Goal: Information Seeking & Learning: Check status

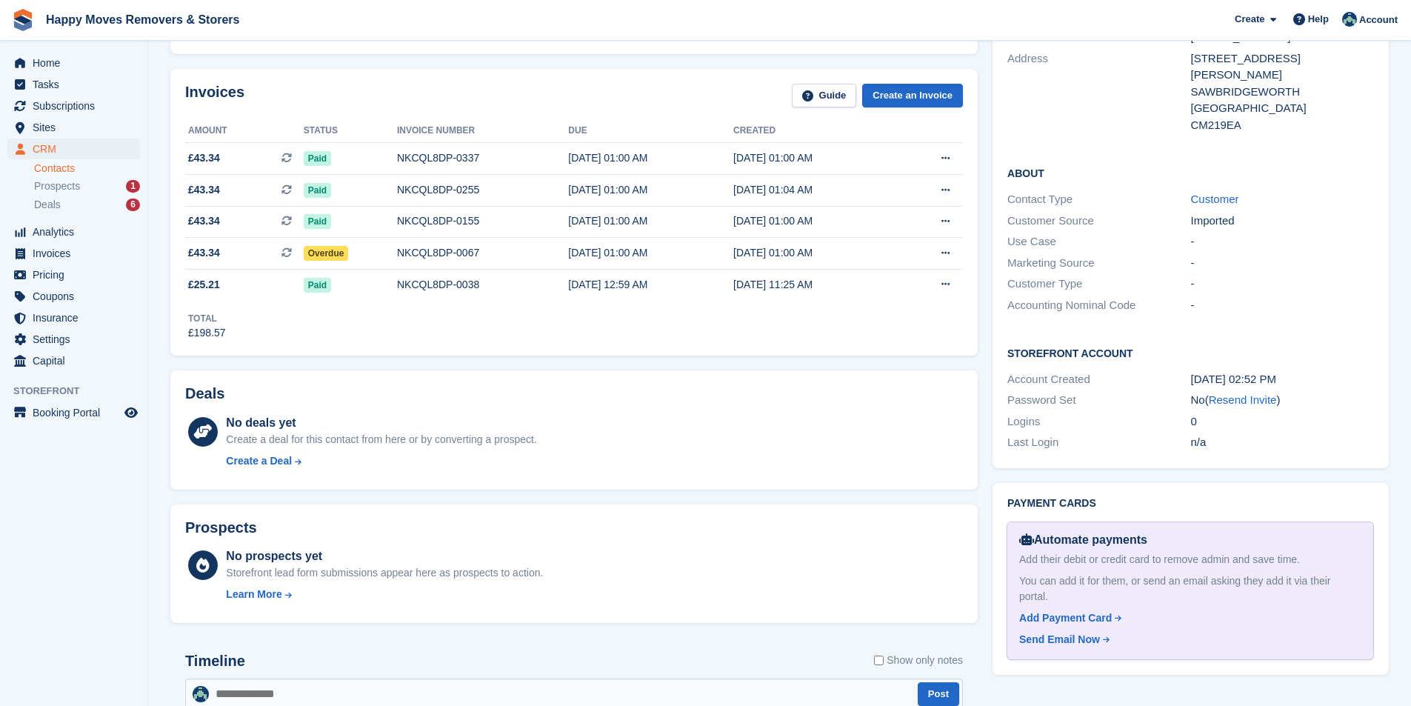
scroll to position [148, 0]
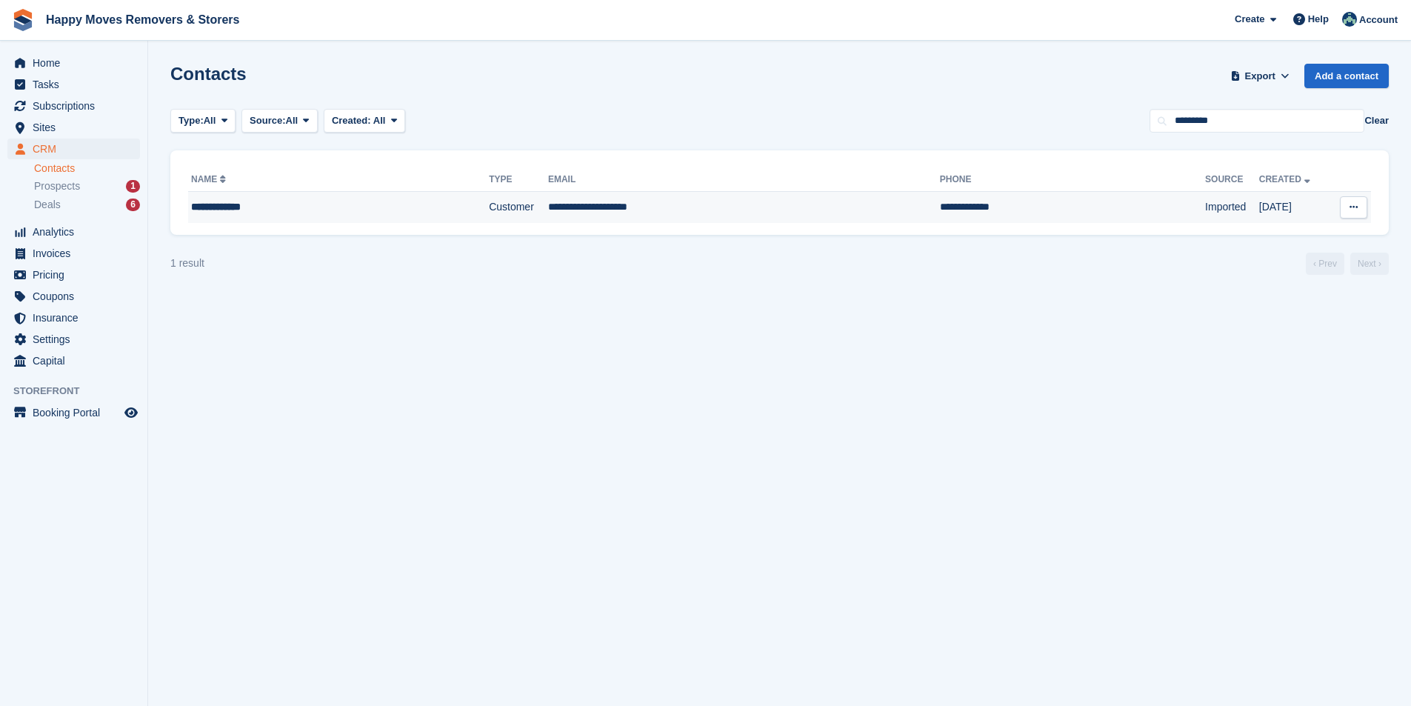
click at [327, 205] on div "**********" at bounding box center [304, 207] width 226 height 16
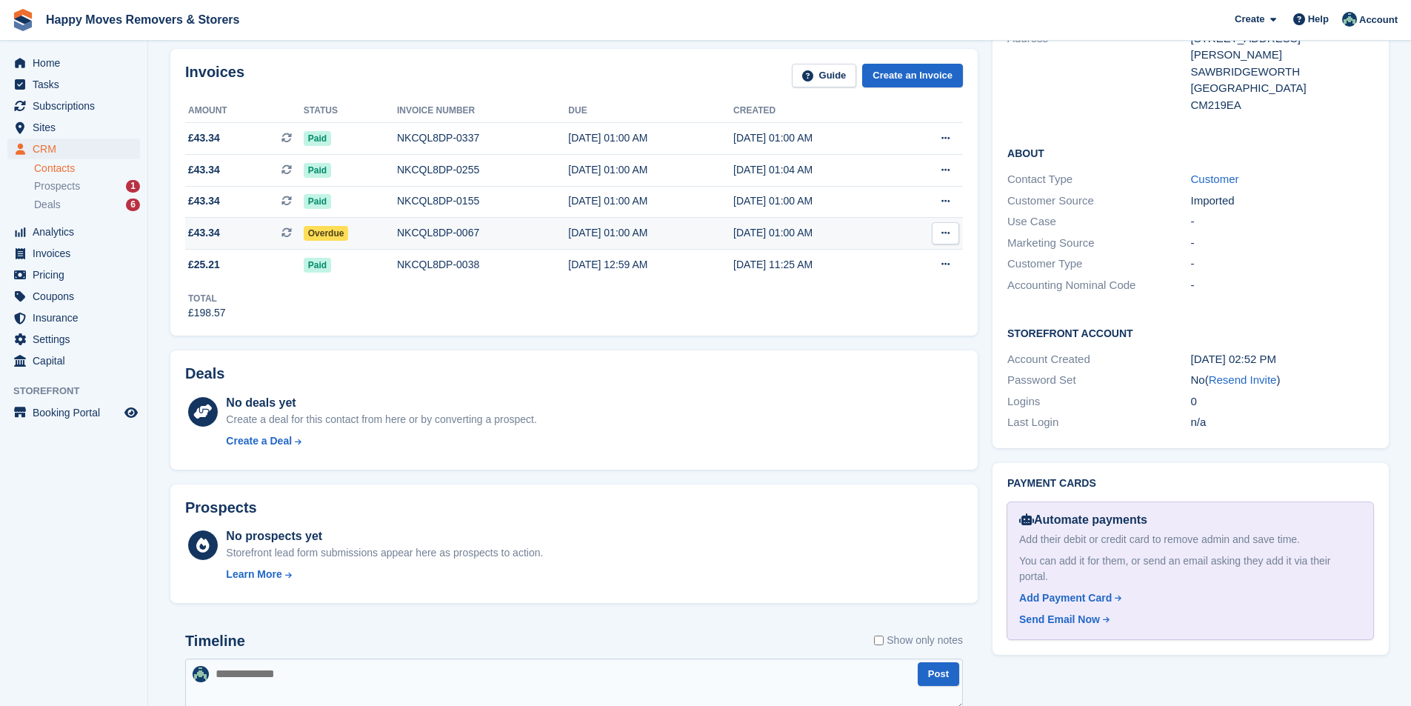
scroll to position [336, 0]
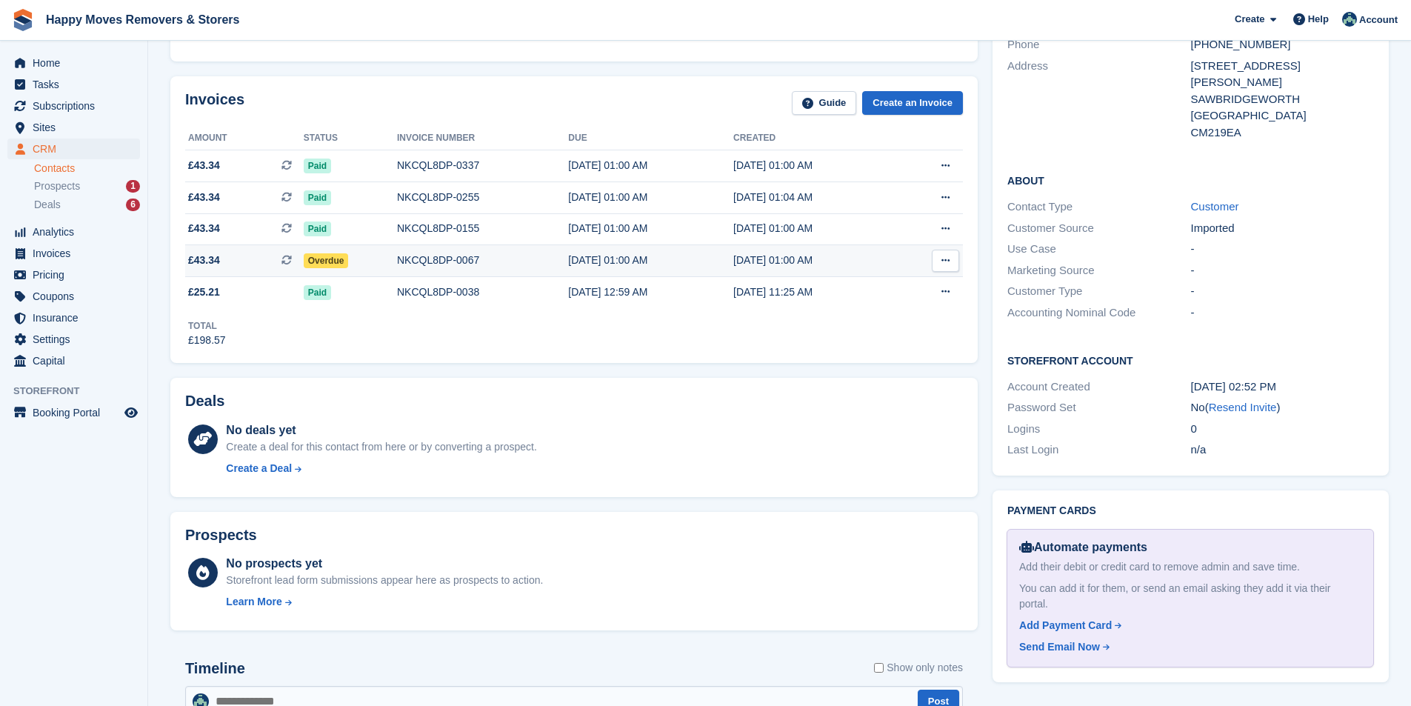
click at [444, 263] on div "NKCQL8DP-0067" at bounding box center [482, 261] width 171 height 16
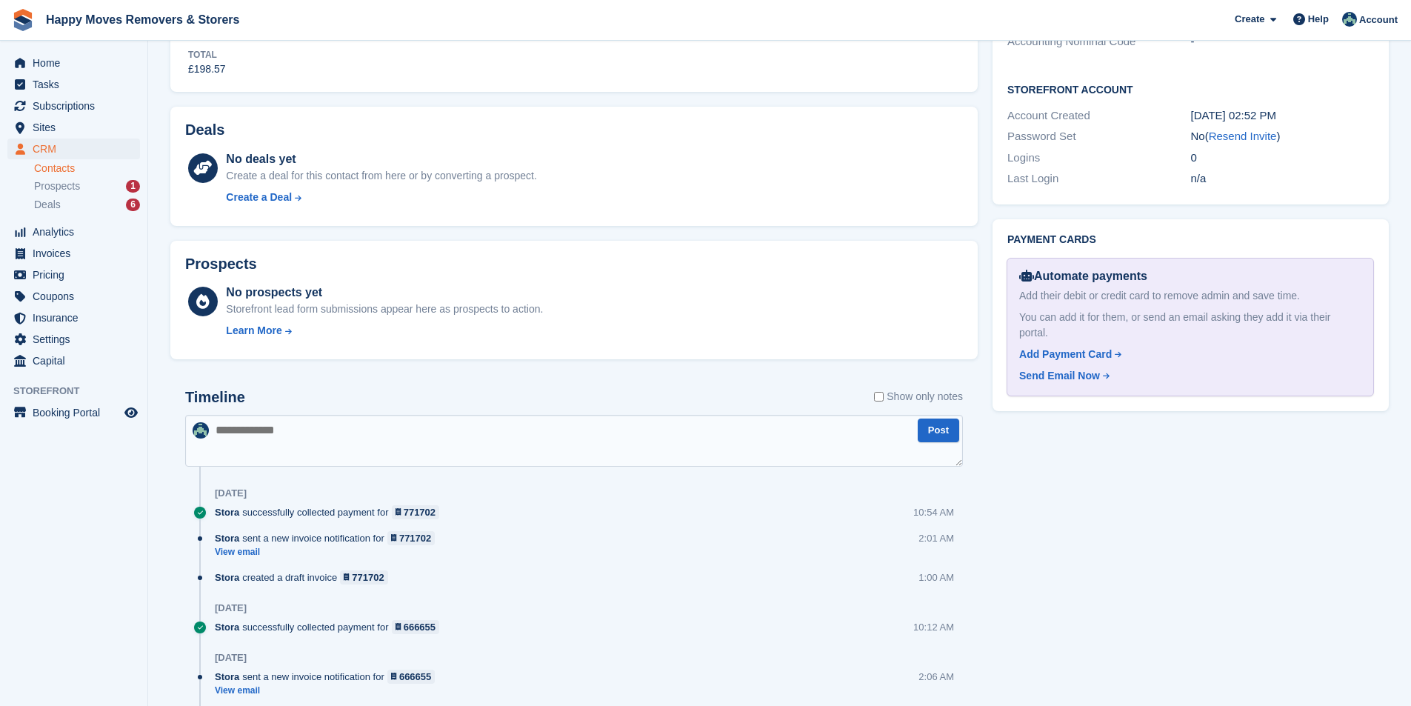
scroll to position [633, 0]
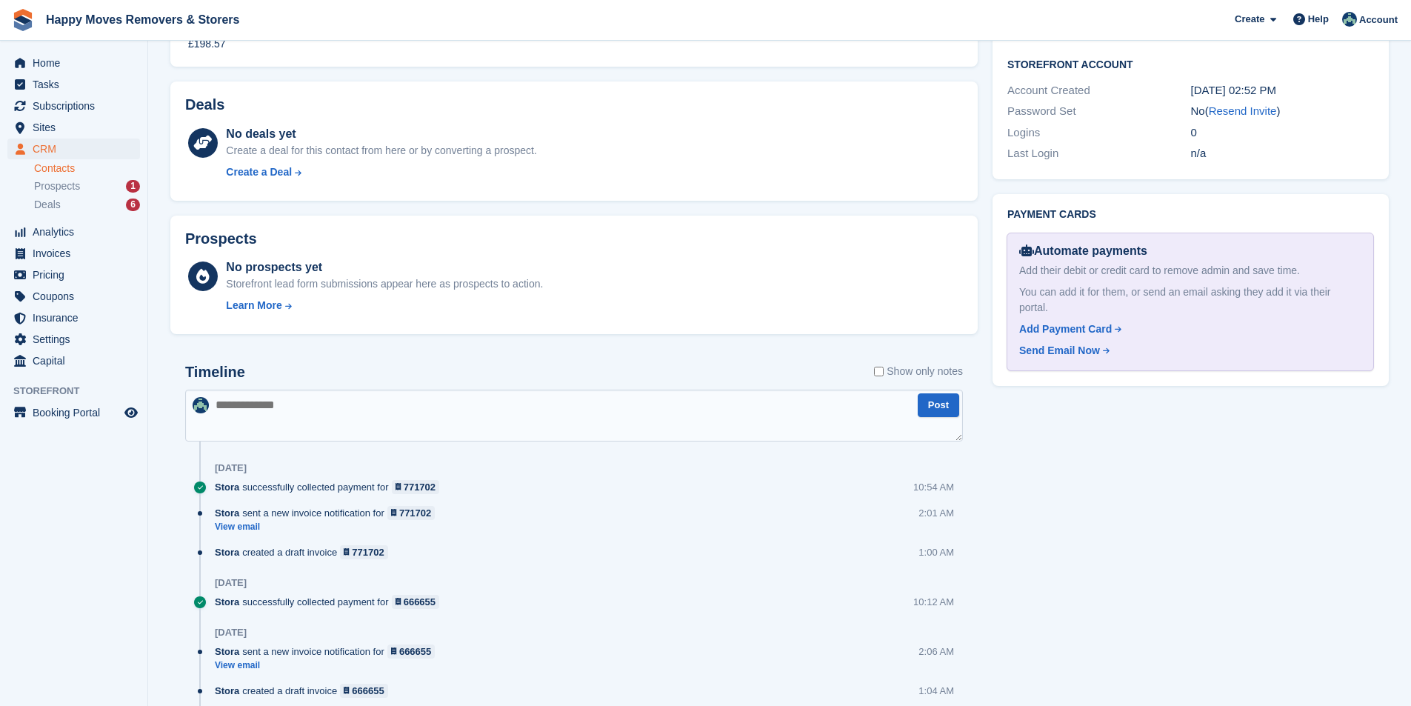
click at [304, 417] on textarea at bounding box center [574, 416] width 778 height 52
click at [319, 409] on textarea at bounding box center [574, 416] width 778 height 52
type textarea "**********"
click at [931, 407] on button "Post" at bounding box center [938, 405] width 41 height 24
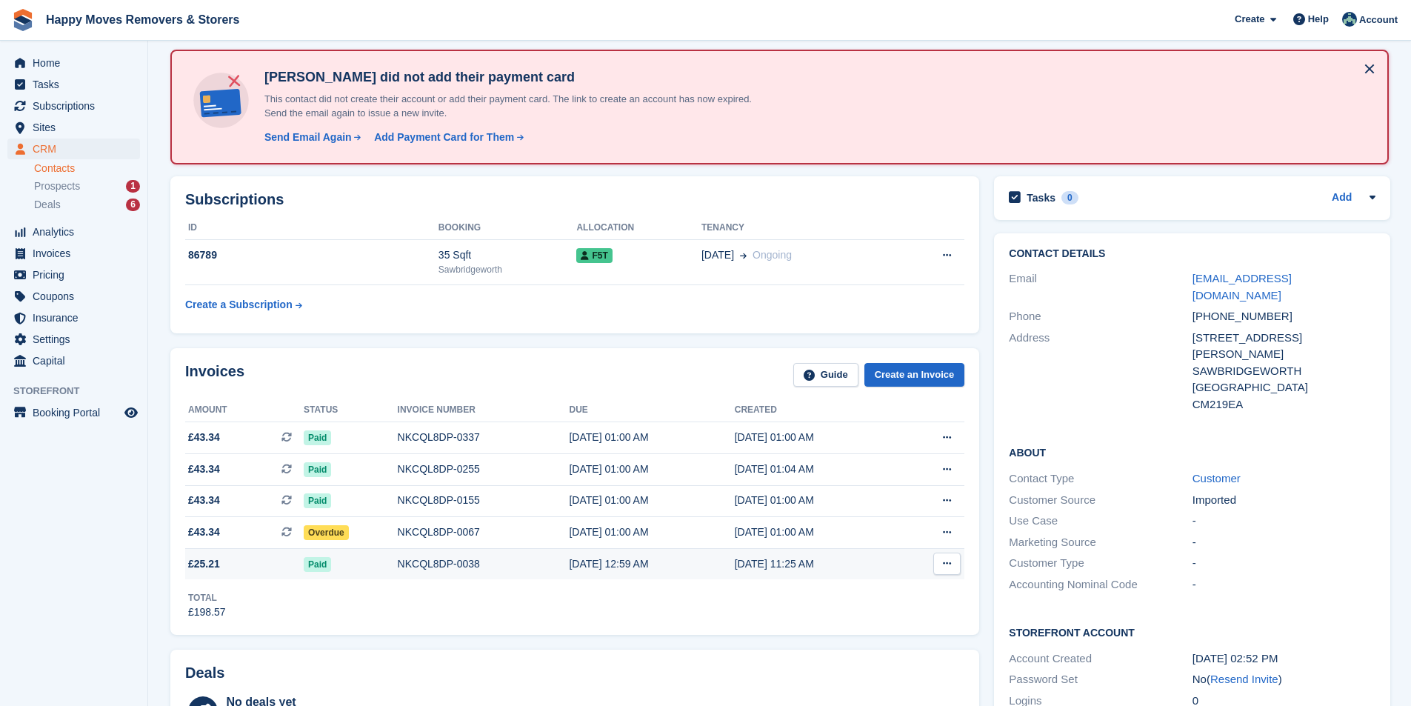
scroll to position [0, 0]
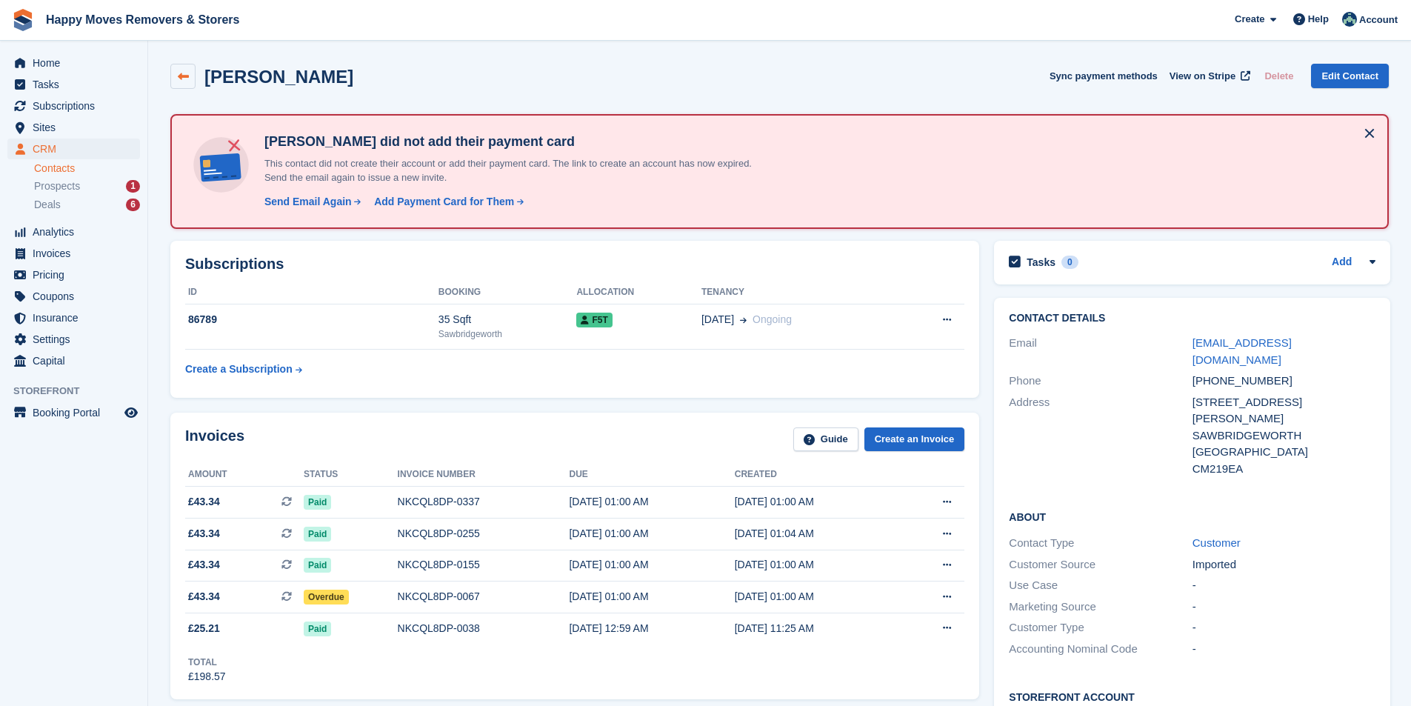
click at [184, 81] on icon at bounding box center [183, 76] width 11 height 11
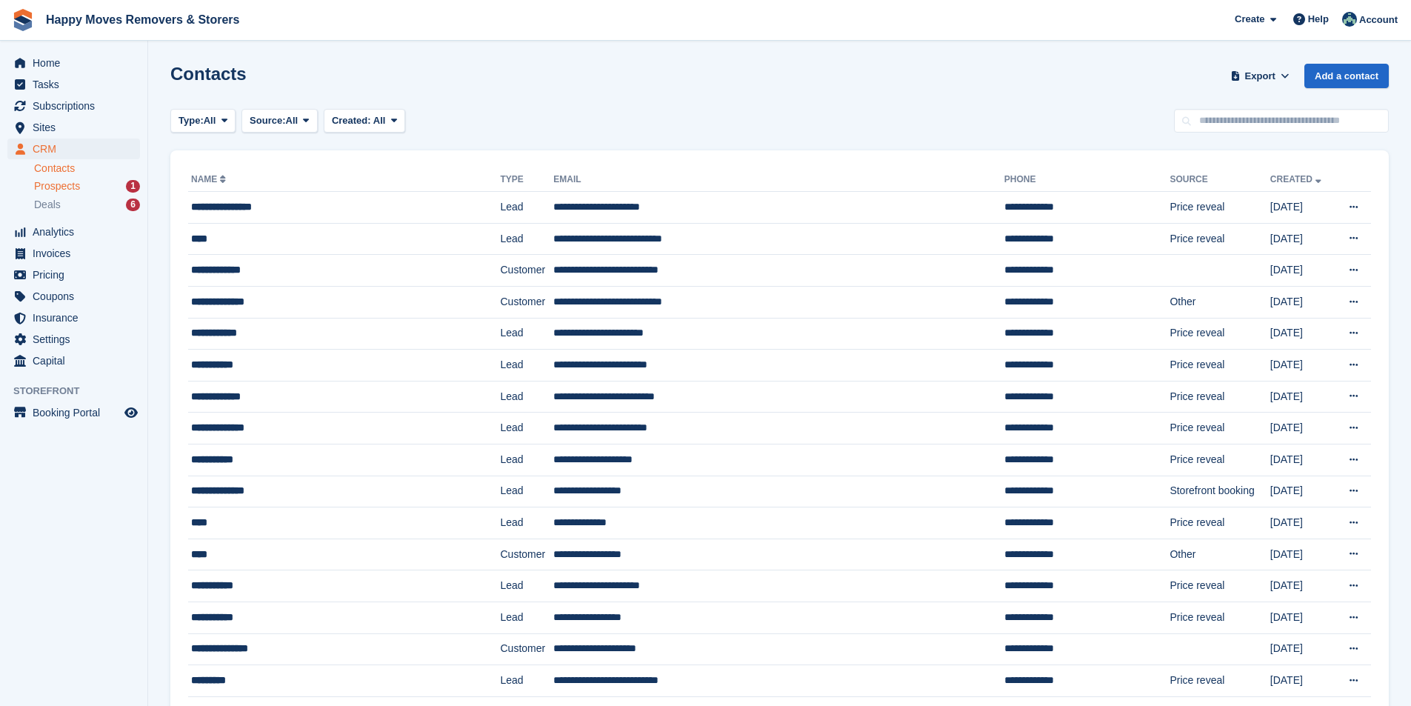
click at [112, 185] on div "Prospects 1" at bounding box center [87, 186] width 106 height 14
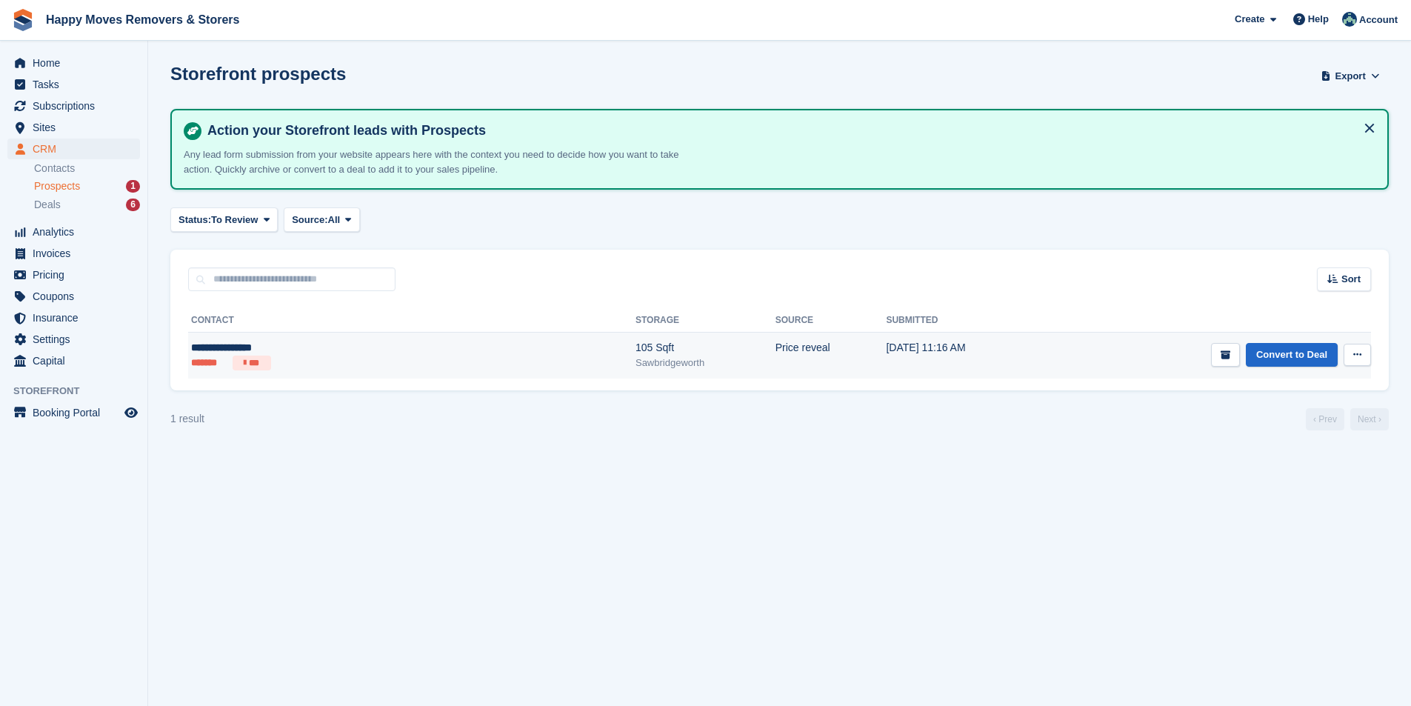
click at [1047, 353] on td "Convert to Deal View contact Edit contact Delete prospect" at bounding box center [1209, 356] width 324 height 46
click at [1364, 357] on button at bounding box center [1357, 355] width 27 height 22
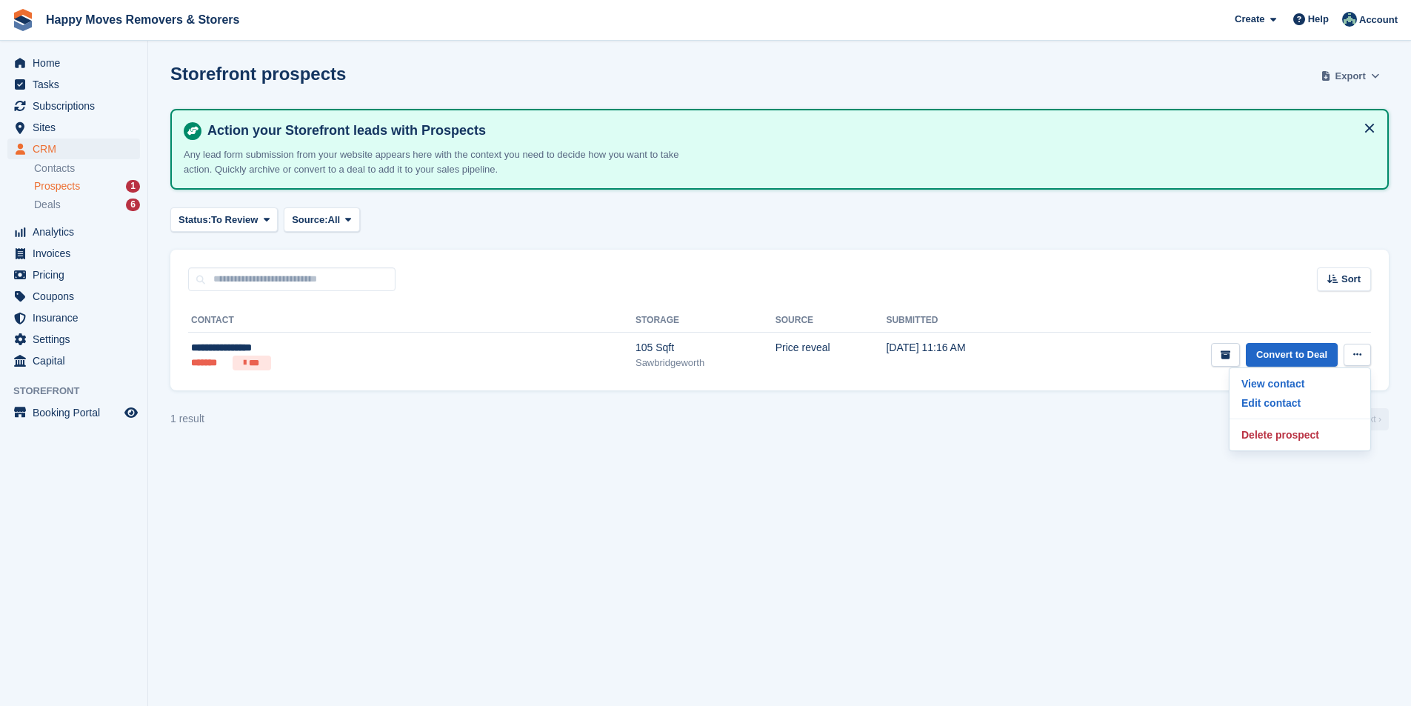
click at [1372, 77] on icon at bounding box center [1375, 76] width 8 height 10
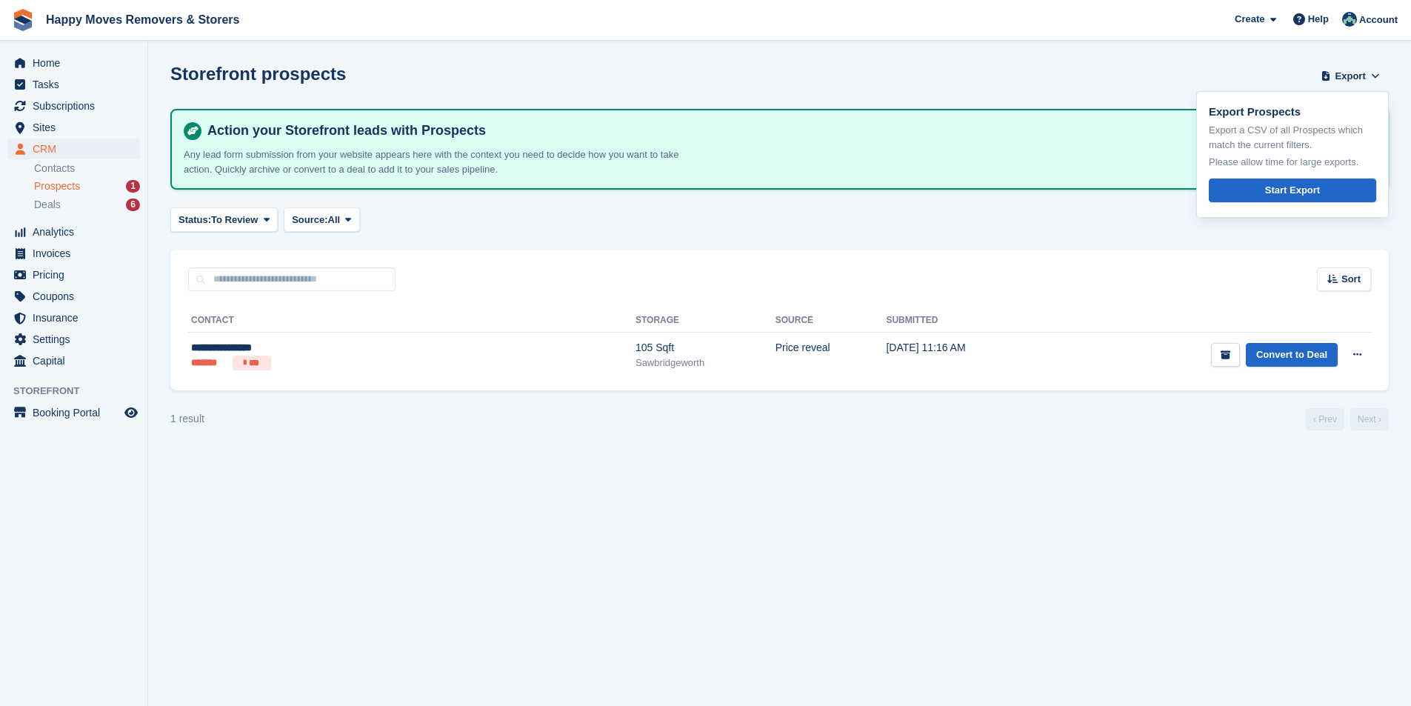
click at [1213, 98] on div "Export Prospects Export a CSV of all Prospects which match the current filters.…" at bounding box center [1292, 154] width 193 height 127
click at [1172, 96] on div "Storefront prospects Export Export Prospects Export a CSV of all Prospects whic…" at bounding box center [779, 85] width 1219 height 42
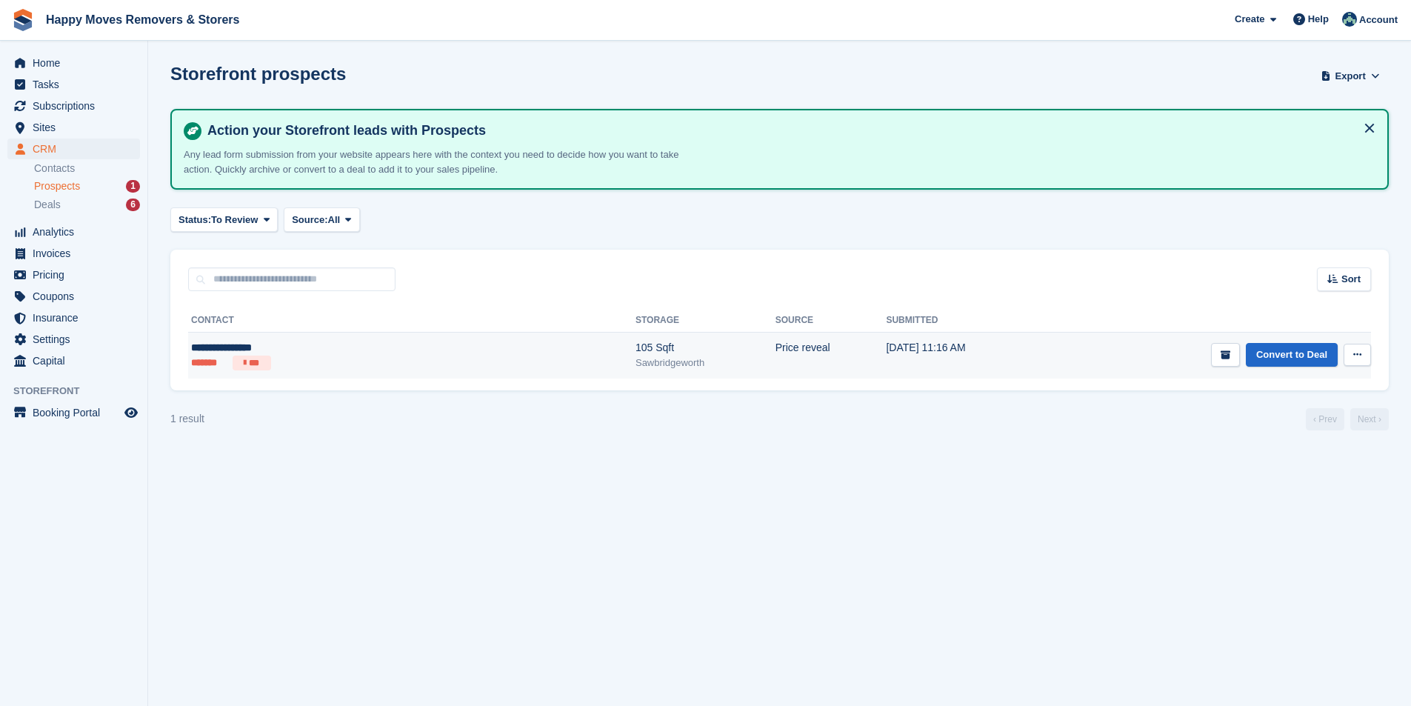
click at [636, 350] on div "105 Sqft" at bounding box center [706, 348] width 140 height 16
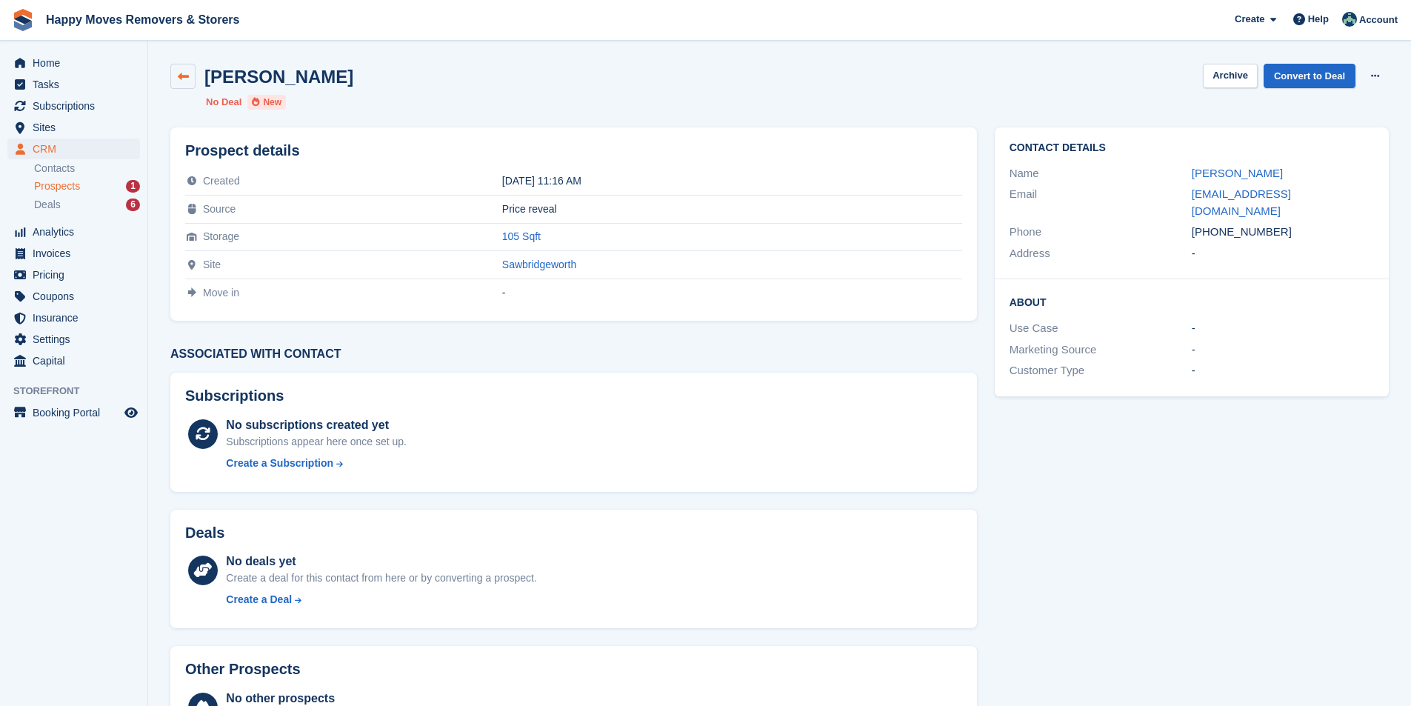
click at [179, 68] on link at bounding box center [182, 76] width 25 height 25
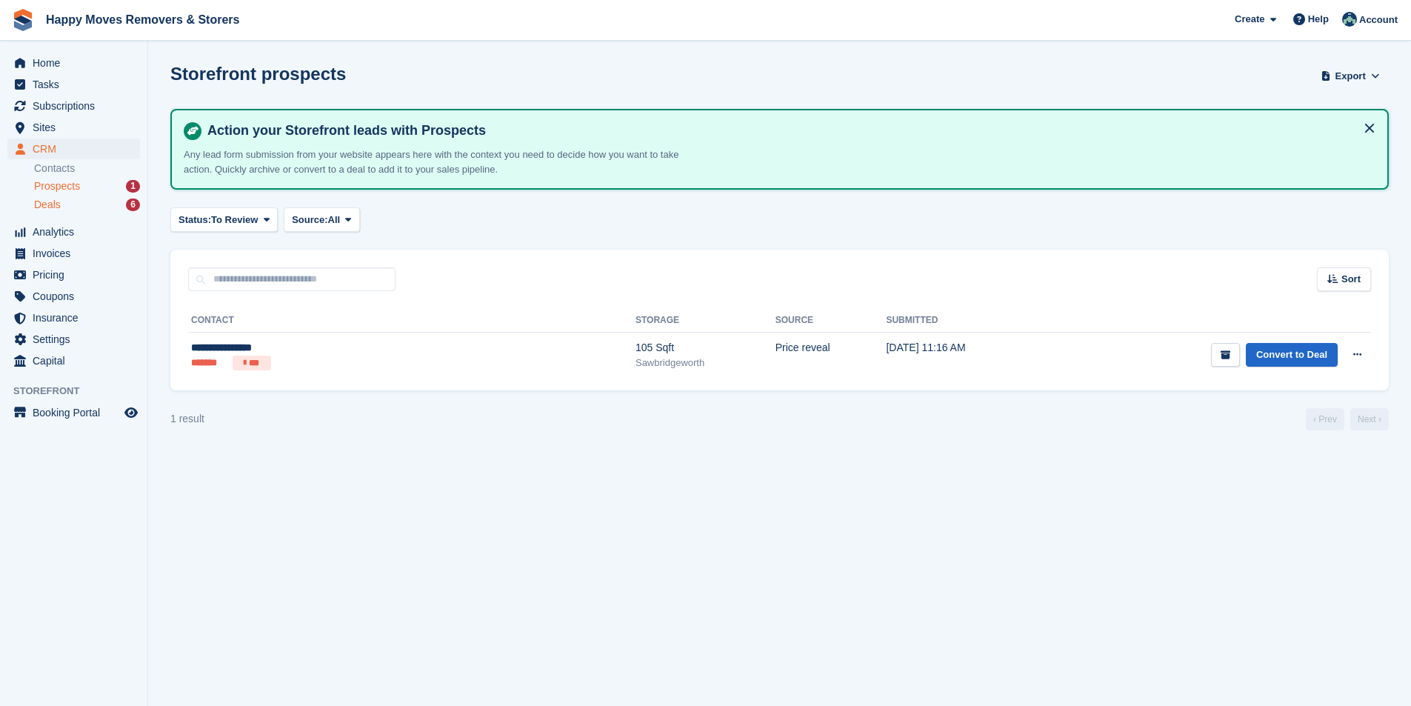
click at [96, 202] on div "Deals 6" at bounding box center [87, 205] width 106 height 14
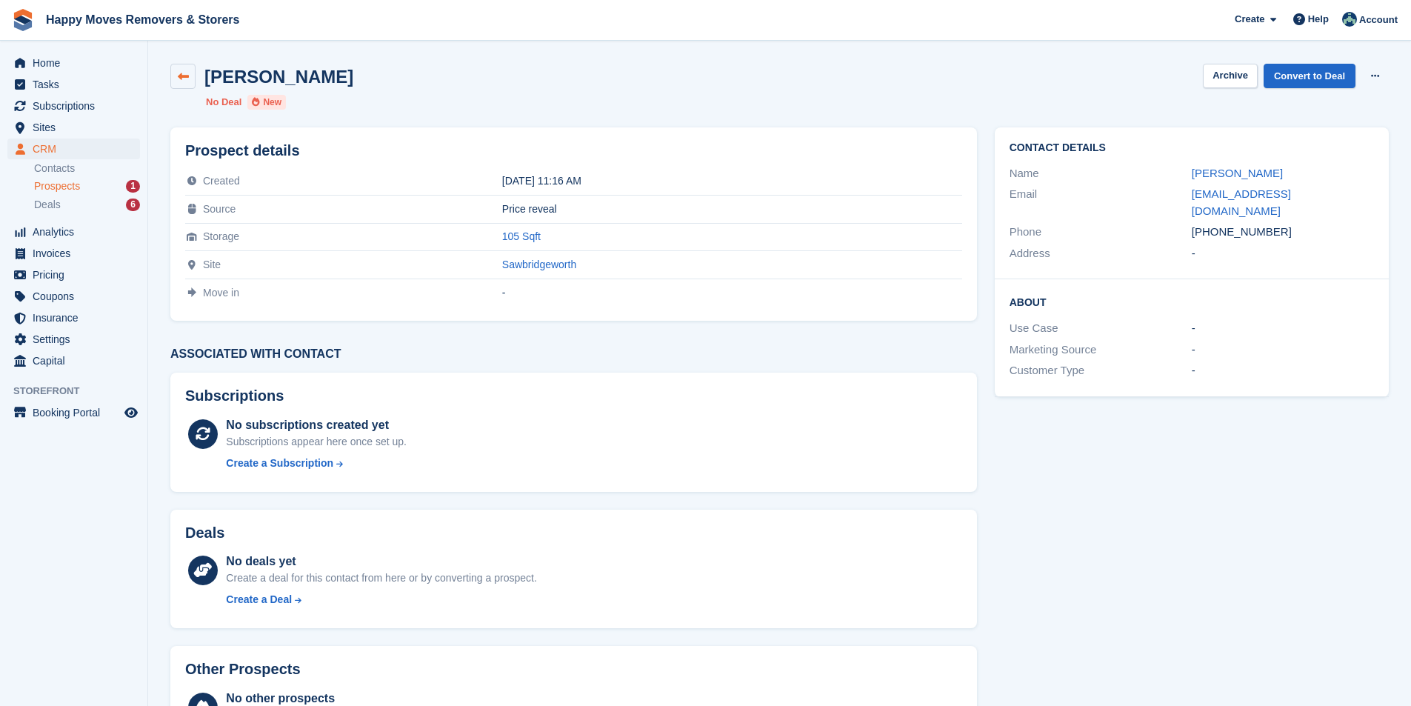
click at [188, 84] on link at bounding box center [182, 76] width 25 height 25
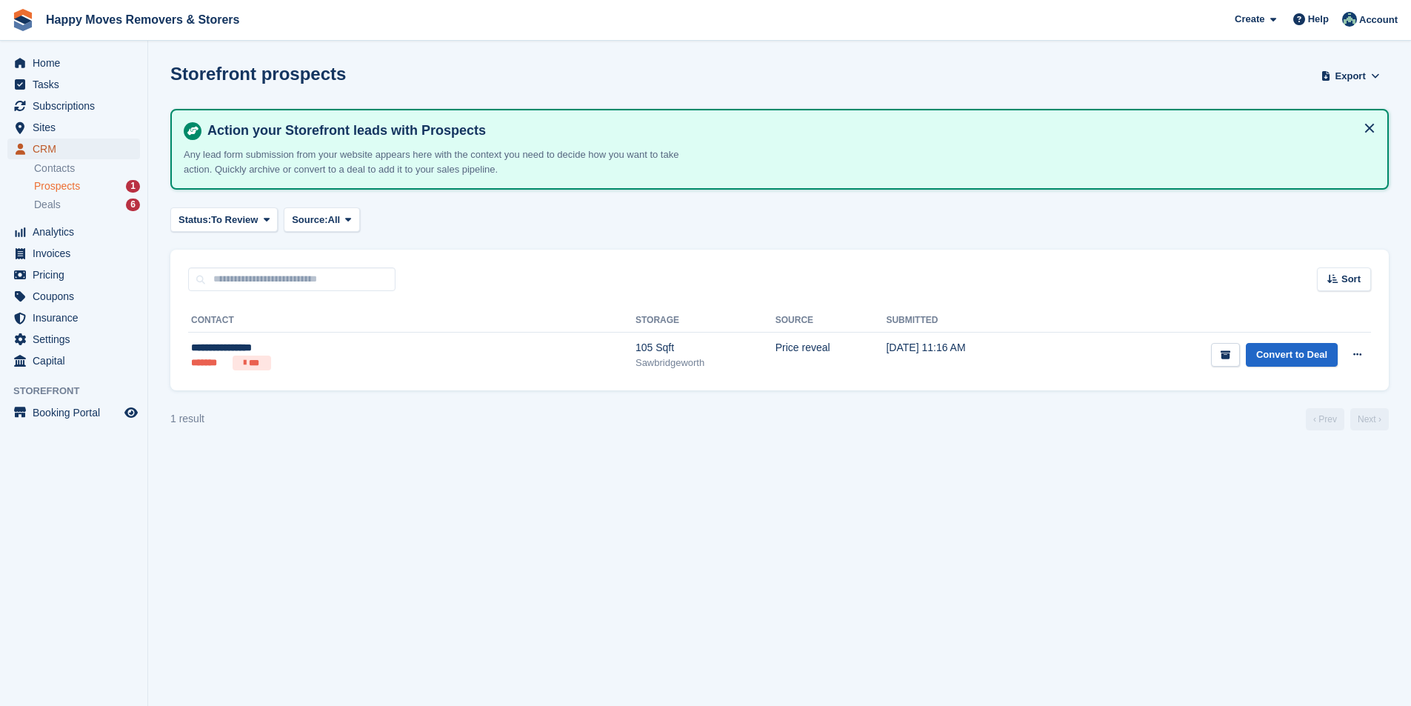
click at [78, 153] on span "CRM" at bounding box center [77, 149] width 89 height 21
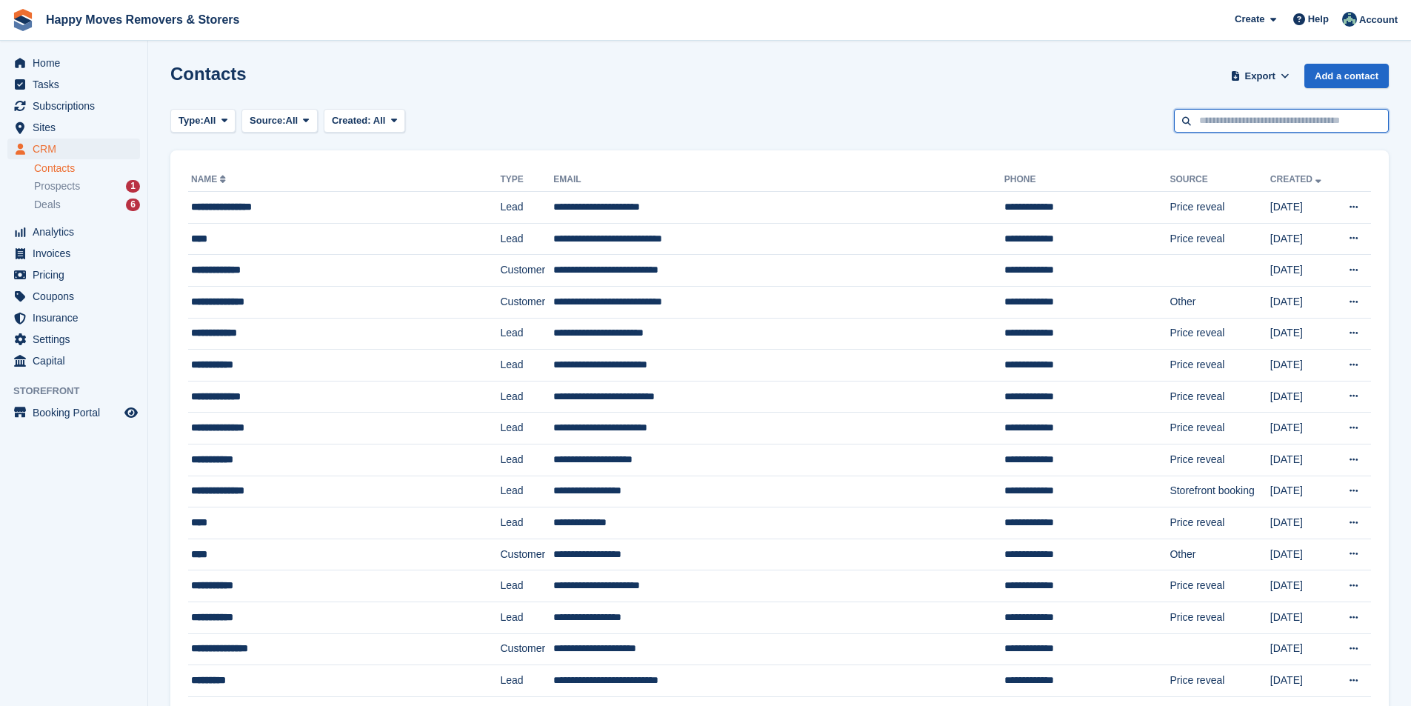
drag, startPoint x: 1275, startPoint y: 123, endPoint x: 1271, endPoint y: 133, distance: 10.3
click at [1275, 124] on input "text" at bounding box center [1281, 121] width 215 height 24
type input "*****"
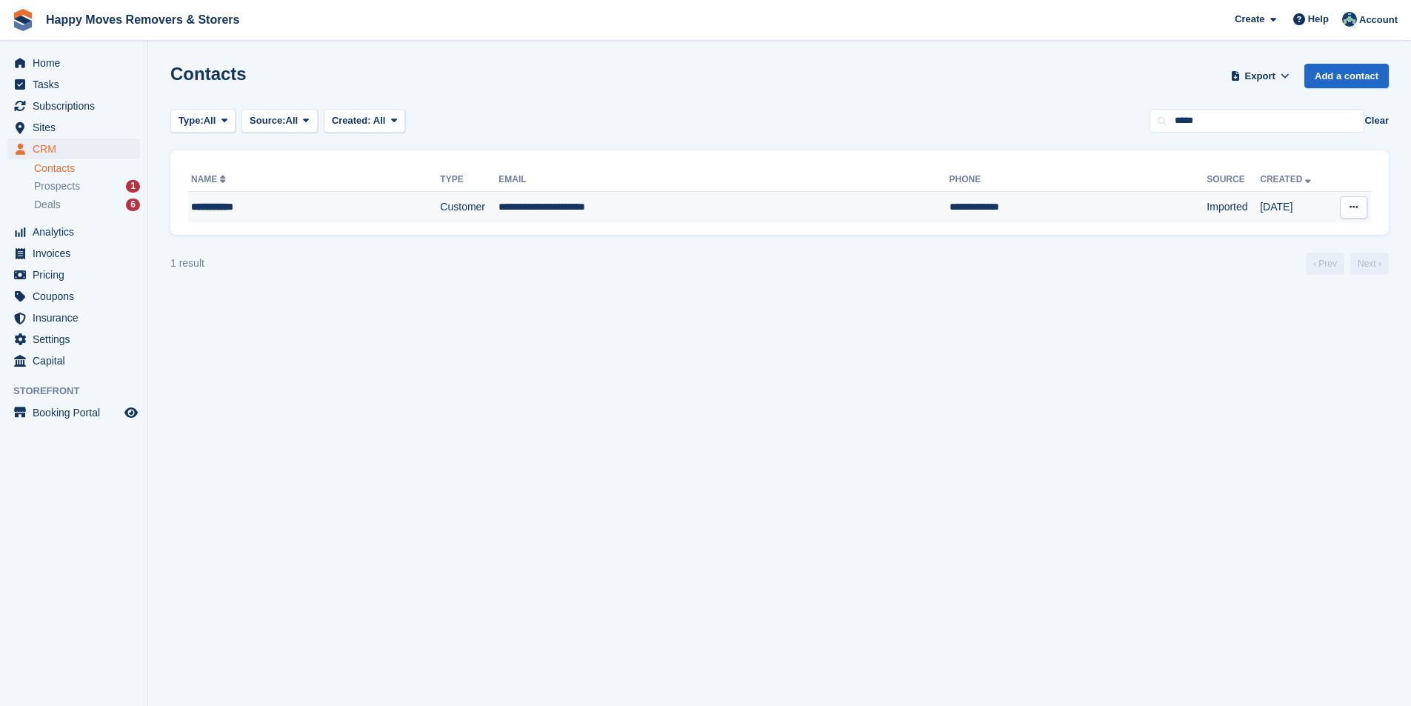
click at [776, 217] on td "**********" at bounding box center [724, 207] width 450 height 31
